Goal: Task Accomplishment & Management: Manage account settings

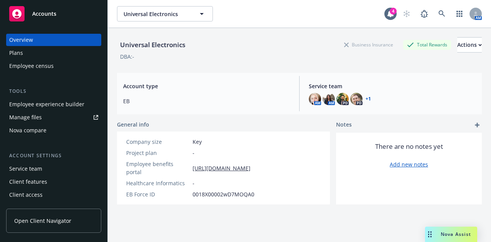
click at [74, 109] on div "Employee experience builder" at bounding box center [46, 104] width 75 height 12
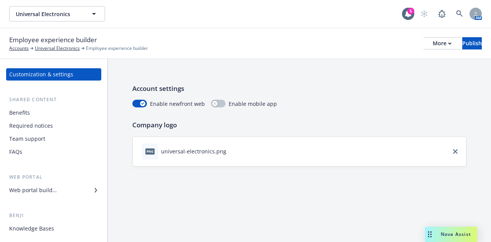
scroll to position [2, 0]
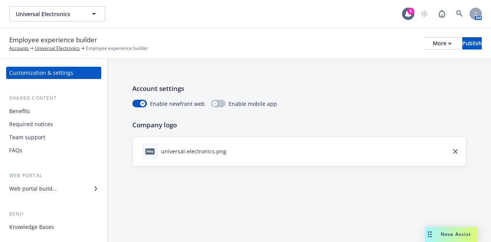
click at [81, 191] on div "Web portal builder" at bounding box center [53, 189] width 89 height 12
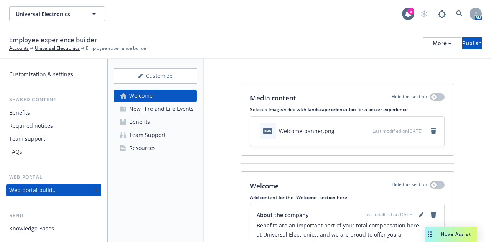
click at [152, 149] on div "Resources" at bounding box center [142, 148] width 26 height 12
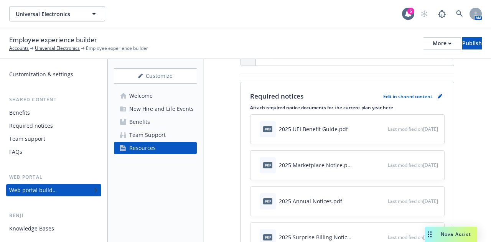
scroll to position [182, 0]
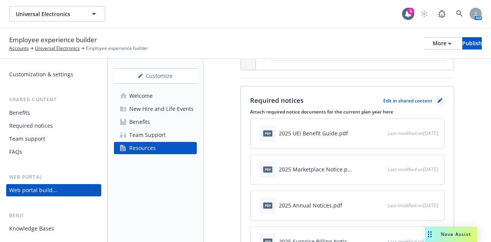
click at [436, 105] on link "pencil" at bounding box center [440, 100] width 9 height 9
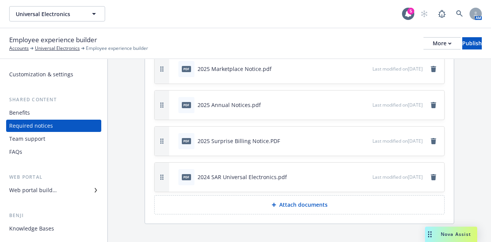
scroll to position [99, 0]
click at [299, 203] on p "Attach documents" at bounding box center [303, 204] width 48 height 8
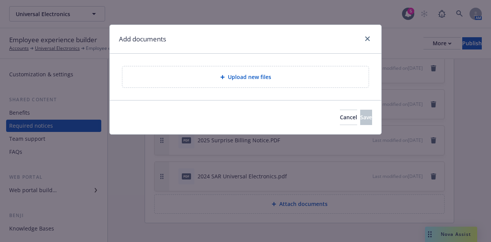
click at [271, 81] on div "Upload new files" at bounding box center [246, 77] width 234 height 9
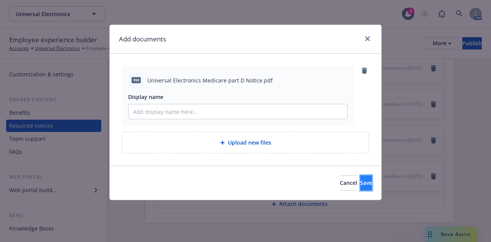
click at [360, 181] on span "Save" at bounding box center [366, 182] width 12 height 7
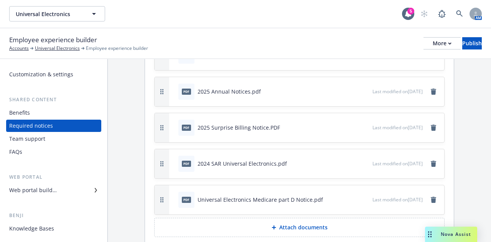
scroll to position [130, 0]
